Goal: Information Seeking & Learning: Learn about a topic

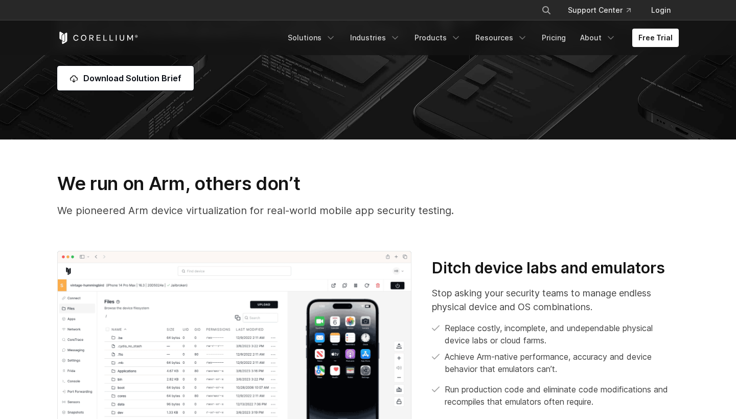
click at [338, 303] on img at bounding box center [234, 354] width 354 height 206
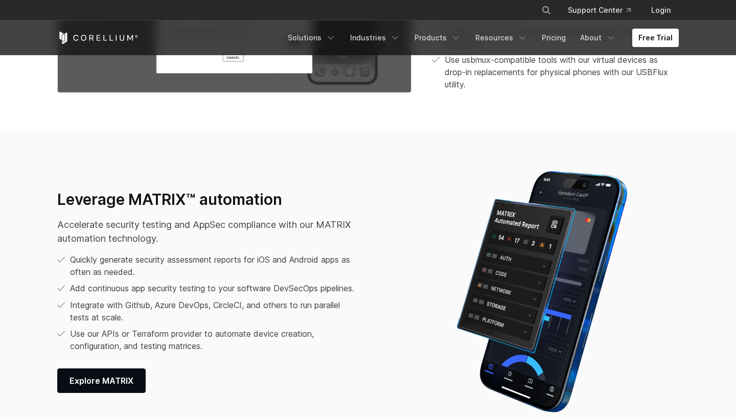
scroll to position [1251, 0]
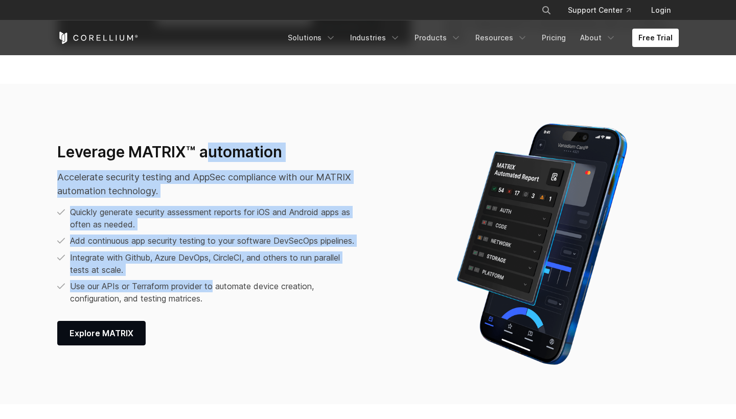
drag, startPoint x: 208, startPoint y: 154, endPoint x: 214, endPoint y: 287, distance: 133.6
click at [214, 287] on div "Leverage MATRIX™ automation Accelerate security testing and AppSec compliance w…" at bounding box center [234, 244] width 354 height 203
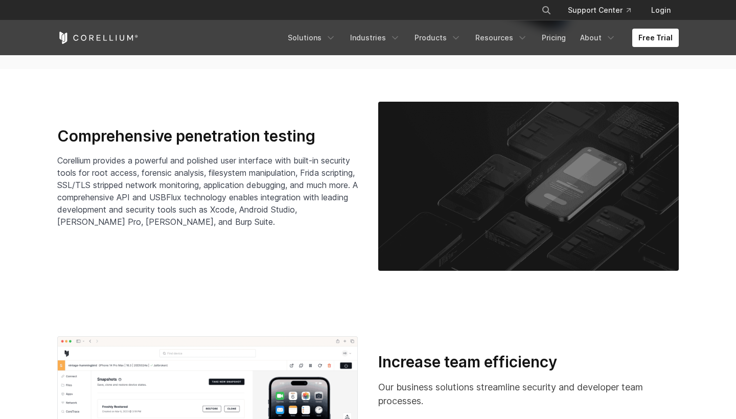
scroll to position [1587, 0]
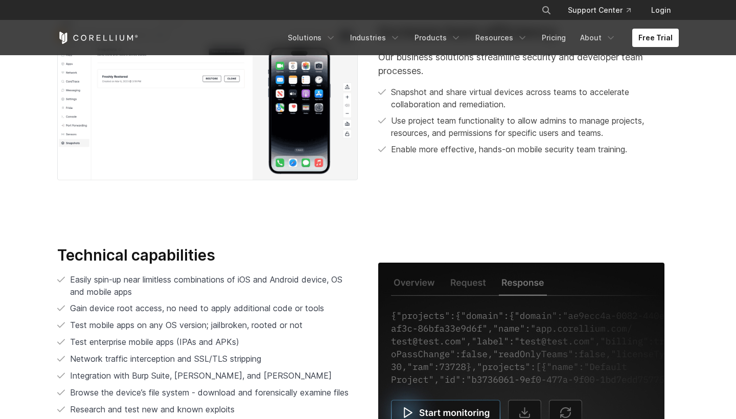
click at [214, 287] on p "Easily spin-up near limitless combinations of iOS and Android device, OS and mo…" at bounding box center [214, 286] width 288 height 25
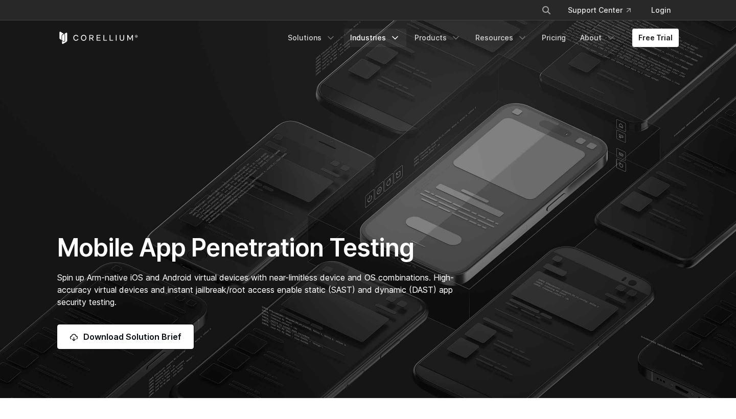
scroll to position [0, 0]
click at [318, 38] on link "Solutions" at bounding box center [312, 38] width 60 height 18
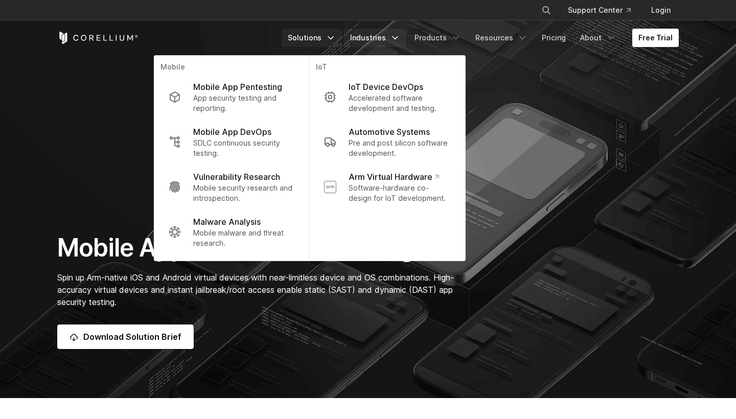
click at [389, 37] on link "Industries" at bounding box center [375, 38] width 62 height 18
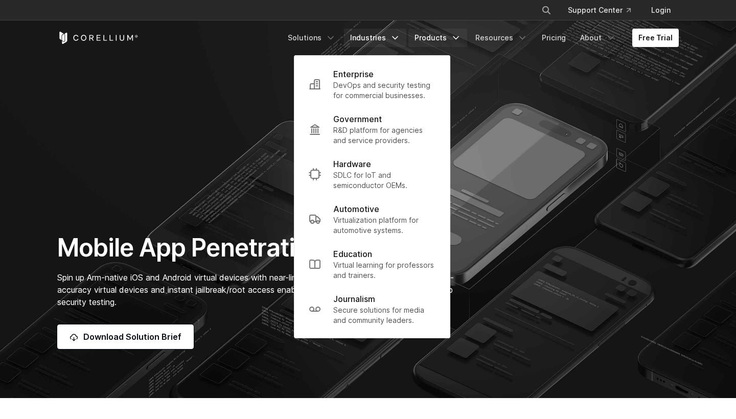
click at [443, 35] on link "Products" at bounding box center [438, 38] width 59 height 18
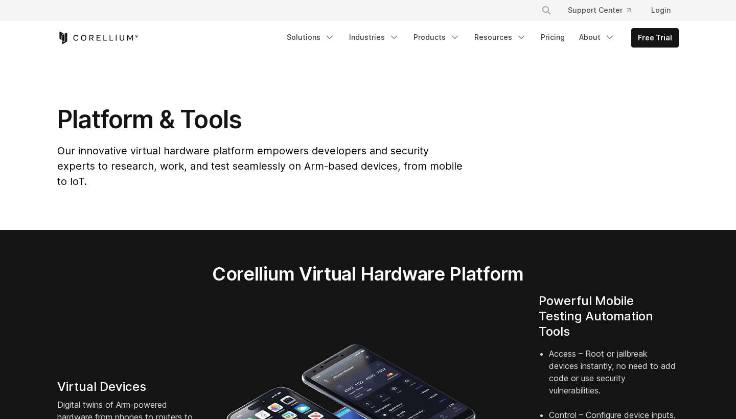
click at [440, 37] on link "Products" at bounding box center [437, 37] width 59 height 18
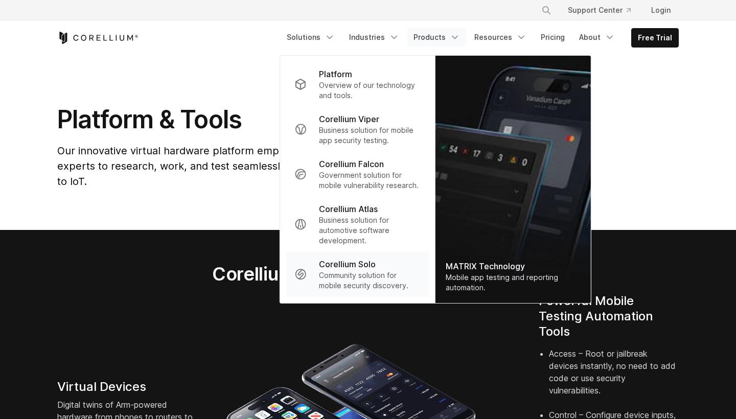
click at [369, 285] on p "Community solution for mobile security discovery." at bounding box center [370, 281] width 102 height 20
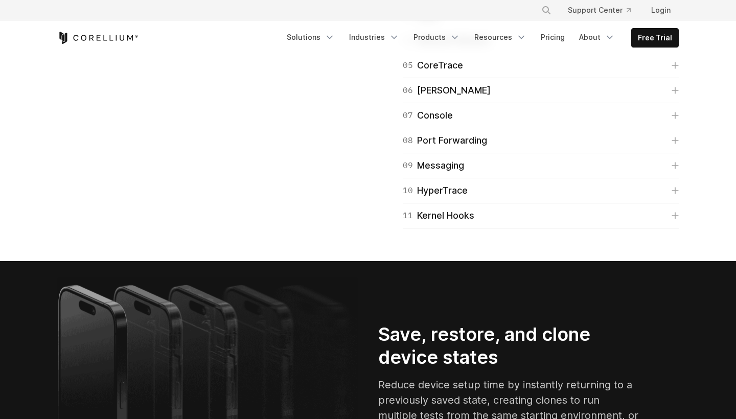
scroll to position [1799, 0]
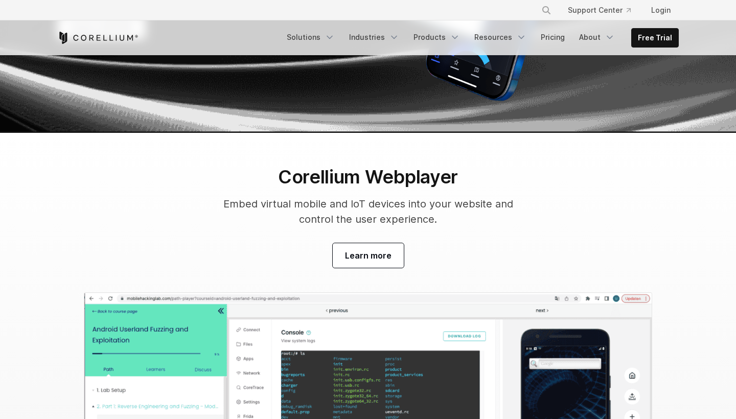
scroll to position [3261, 0]
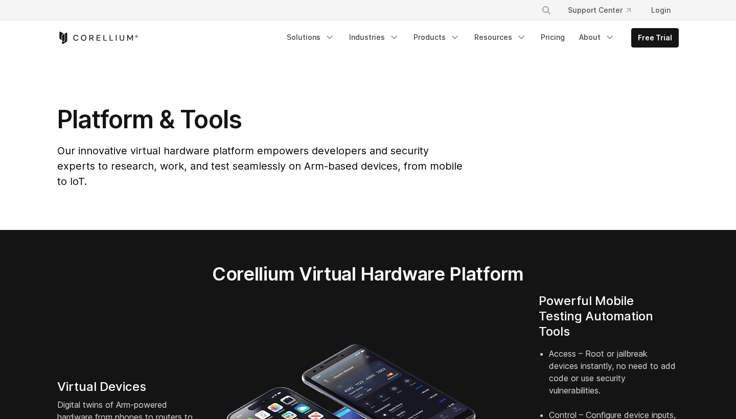
scroll to position [0, 0]
click at [450, 39] on link "Products" at bounding box center [437, 37] width 59 height 18
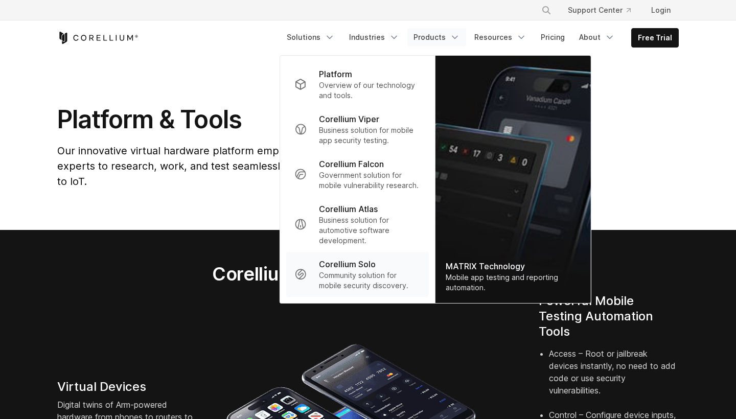
click at [363, 264] on p "Corellium Solo" at bounding box center [347, 264] width 57 height 12
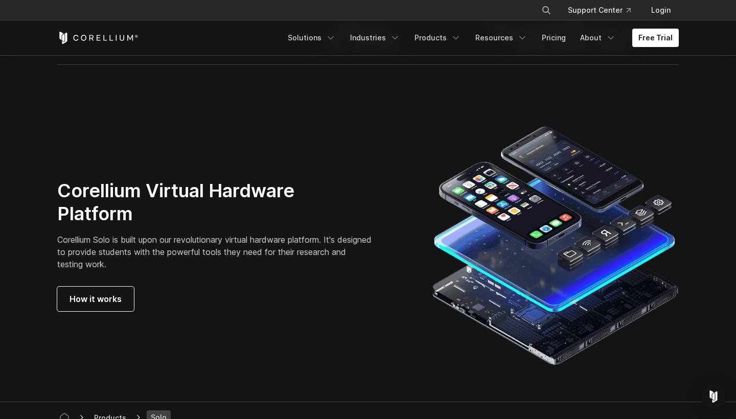
scroll to position [1720, 0]
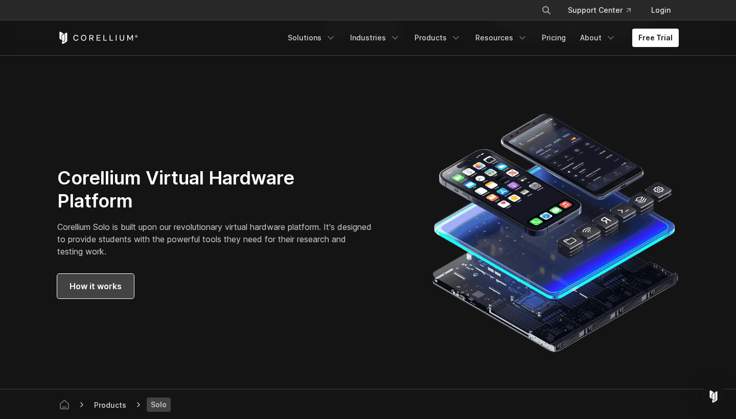
click at [103, 283] on span "How it works" at bounding box center [96, 286] width 52 height 12
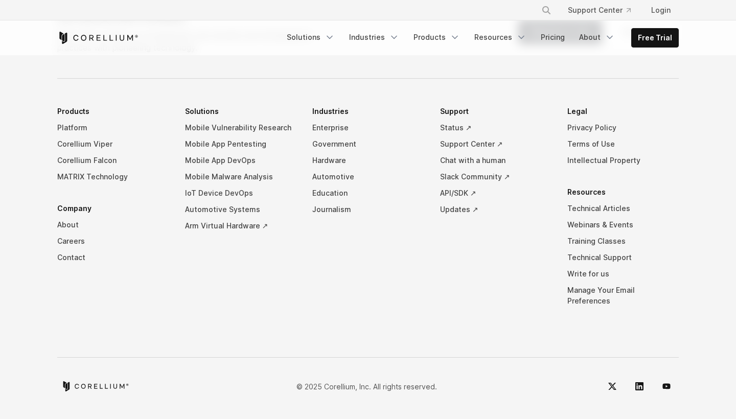
scroll to position [4934, 0]
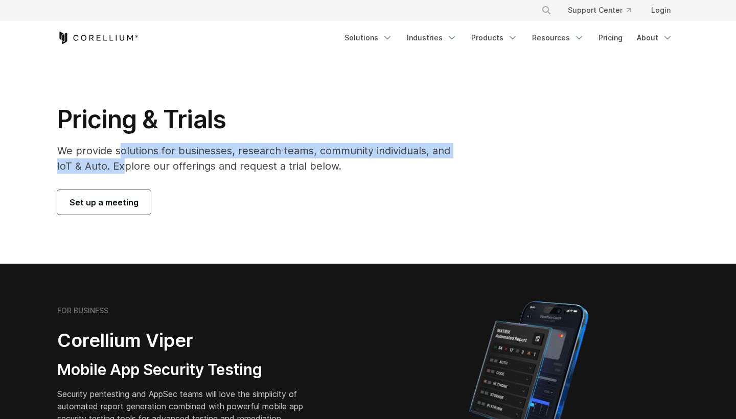
drag, startPoint x: 123, startPoint y: 149, endPoint x: 123, endPoint y: 165, distance: 15.9
click at [123, 165] on p "We provide solutions for businesses, research teams, community individuals, and…" at bounding box center [261, 158] width 408 height 31
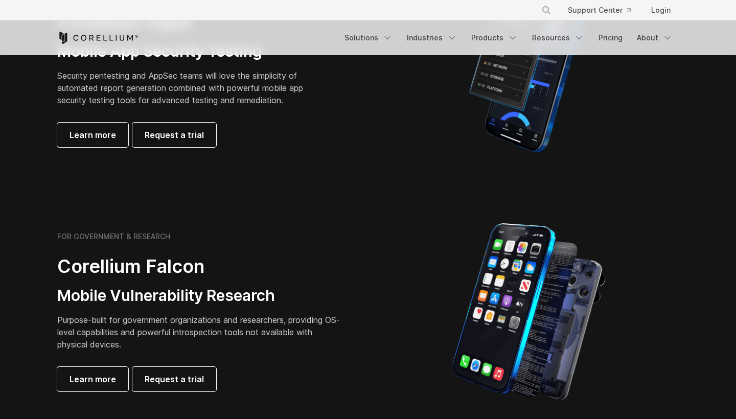
click at [123, 165] on section "FOR BUSINESS Corellium Viper Mobile App Security Testing Security pentesting an…" at bounding box center [368, 67] width 736 height 244
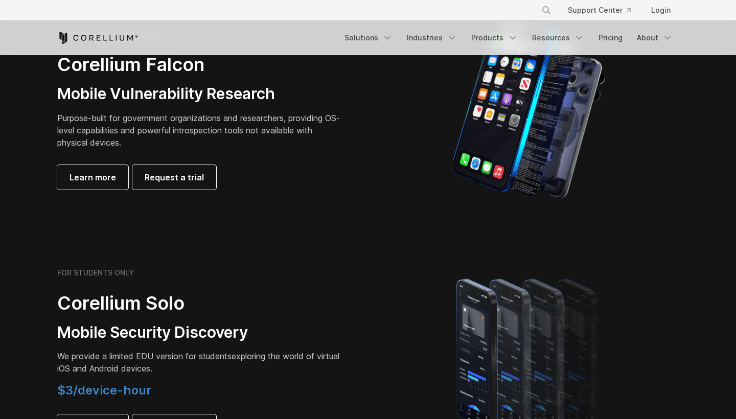
scroll to position [583, 0]
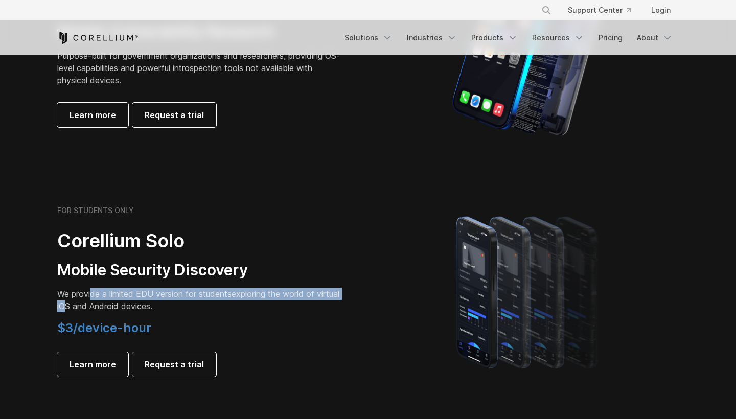
drag, startPoint x: 93, startPoint y: 268, endPoint x: 92, endPoint y: 305, distance: 36.8
click at [92, 305] on p "We provide a limited EDU version for students exploring the world of virtual iO…" at bounding box center [200, 300] width 286 height 25
click at [114, 304] on p "We provide a limited EDU version for students exploring the world of virtual iO…" at bounding box center [200, 300] width 286 height 25
drag, startPoint x: 114, startPoint y: 304, endPoint x: 113, endPoint y: 294, distance: 10.3
click at [113, 294] on p "We provide a limited EDU version for students exploring the world of virtual iO…" at bounding box center [200, 300] width 286 height 25
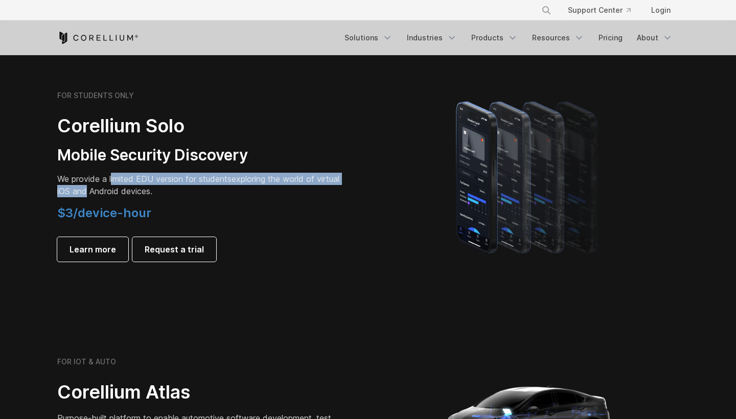
scroll to position [887, 0]
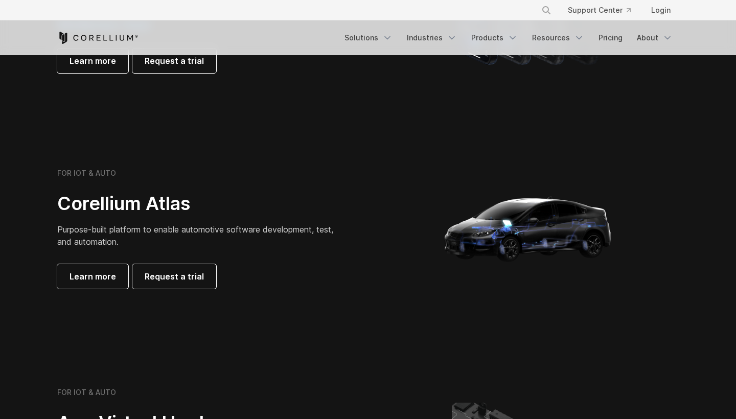
click at [113, 294] on div "FOR IOT & AUTO Corellium Atlas Purpose-built platform to enable automotive soft…" at bounding box center [368, 228] width 642 height 205
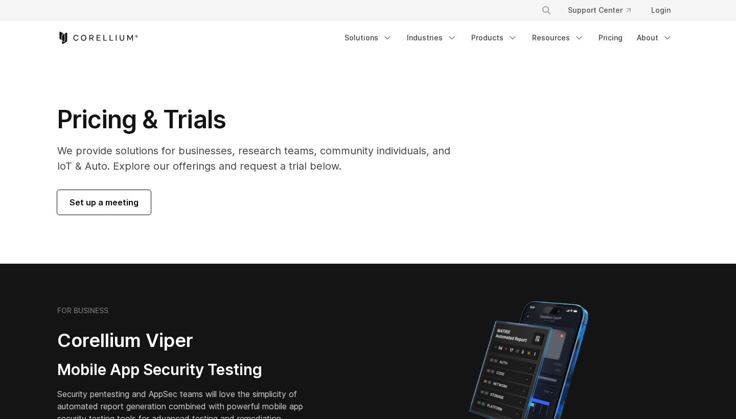
scroll to position [-11, 0]
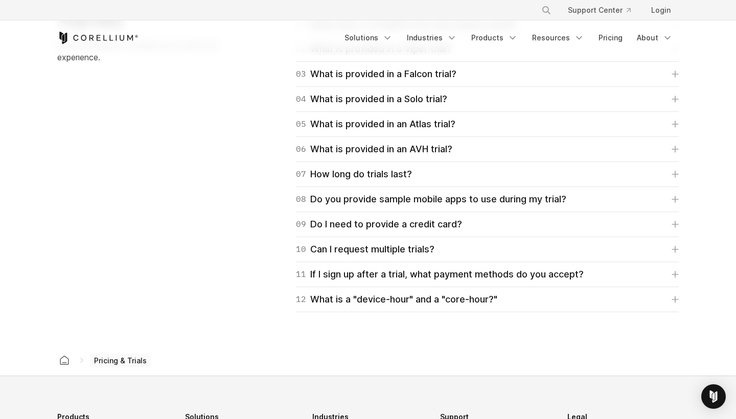
scroll to position [1777, 0]
